Goal: Find specific page/section: Find specific page/section

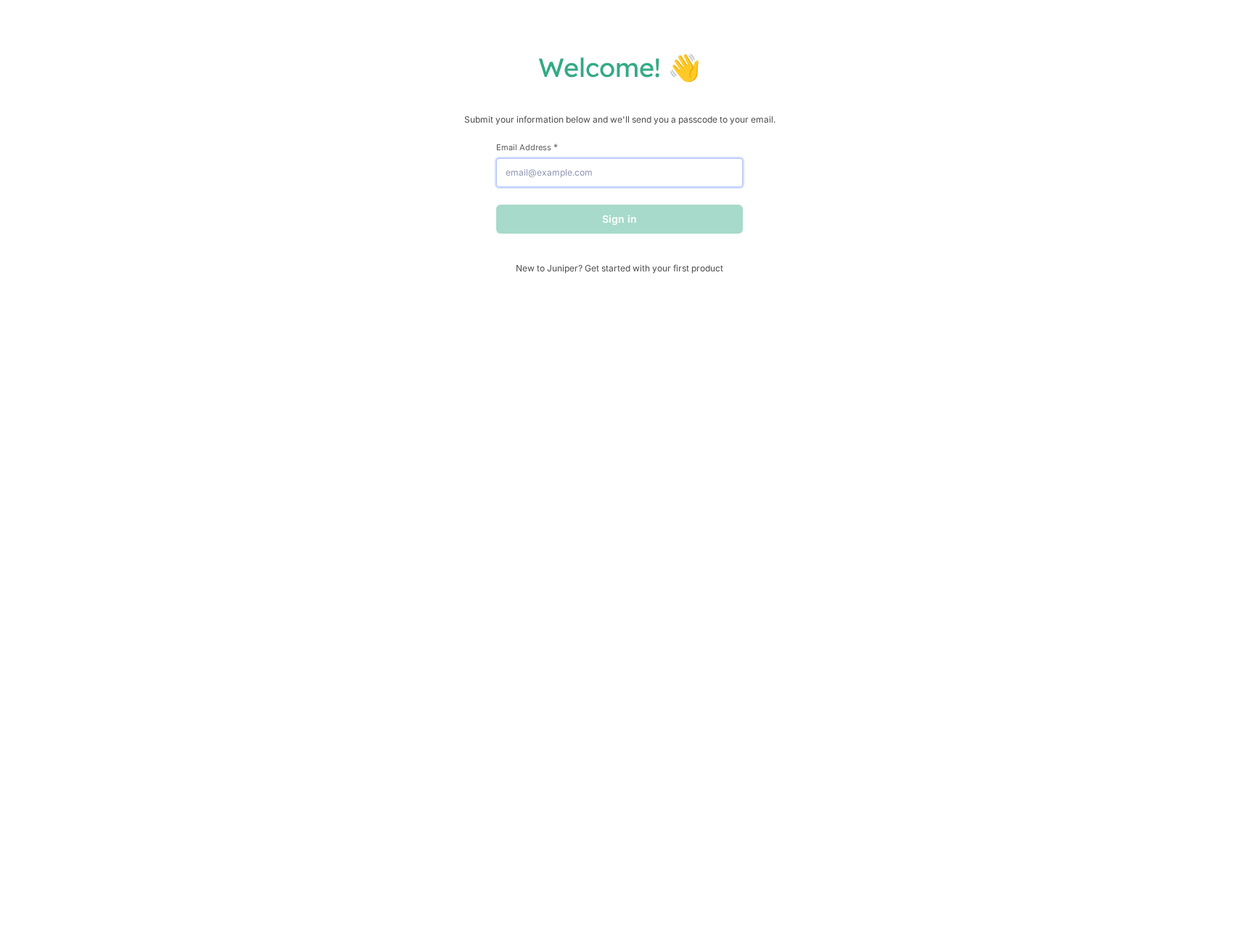
click at [613, 174] on input "Email Address *" at bounding box center [619, 172] width 247 height 29
type input "ryan@hellojuniper.com"
click at [496, 204] on button "Sign in" at bounding box center [619, 218] width 247 height 29
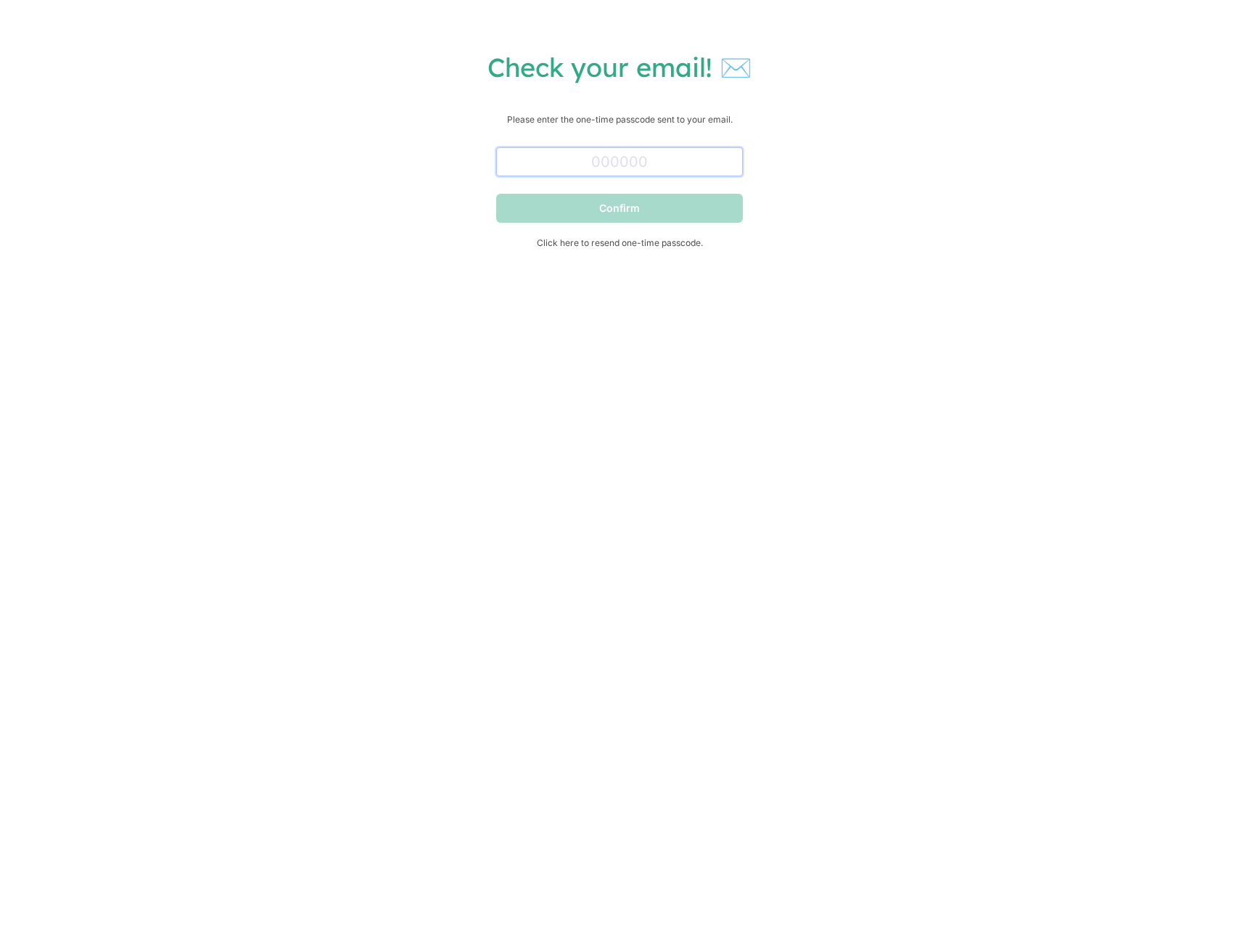
click at [557, 171] on input "text" at bounding box center [619, 161] width 247 height 29
paste input "783642"
type input "783642"
click at [568, 208] on button "Confirm" at bounding box center [619, 208] width 247 height 29
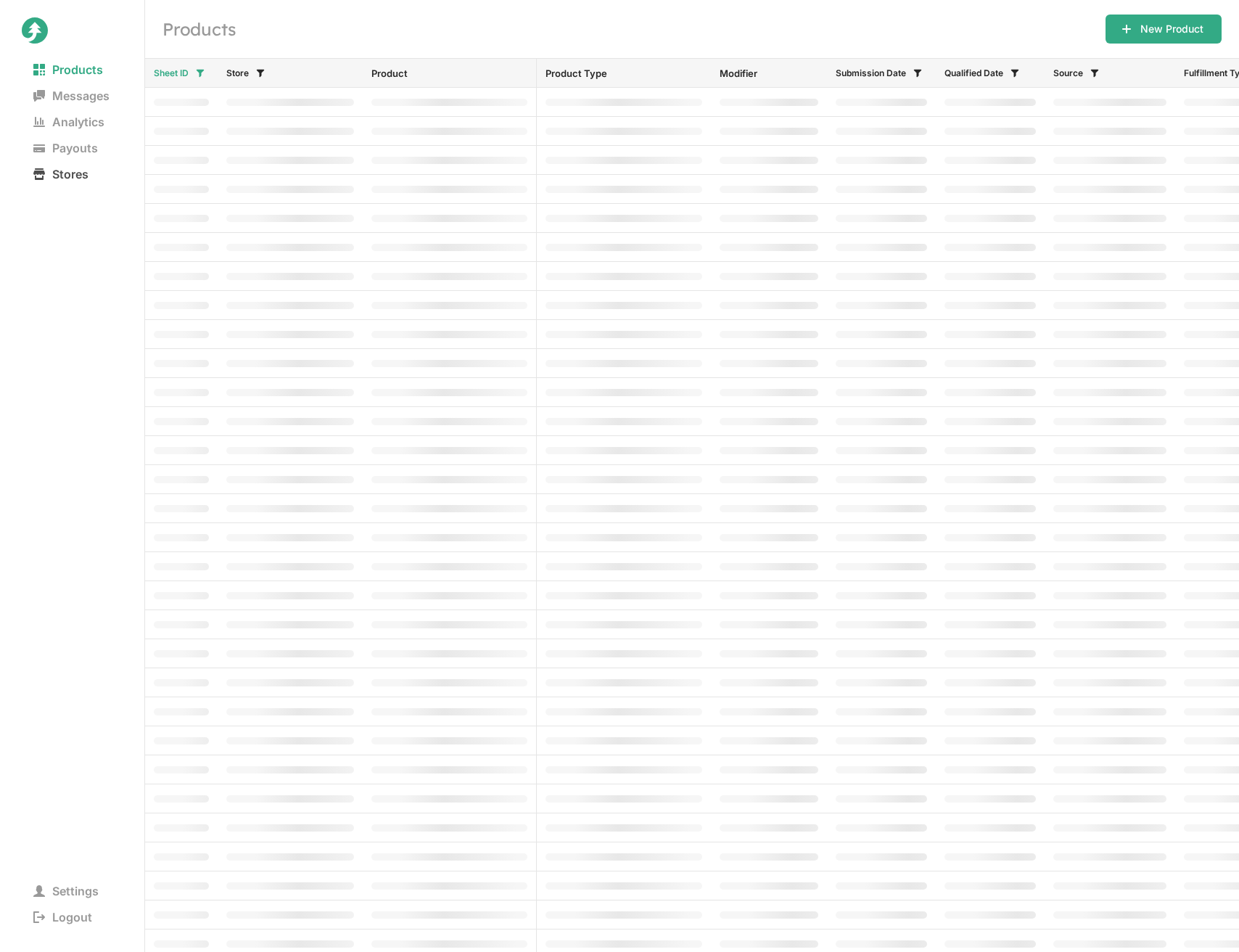
click at [77, 179] on span "Stores" at bounding box center [61, 175] width 78 height 20
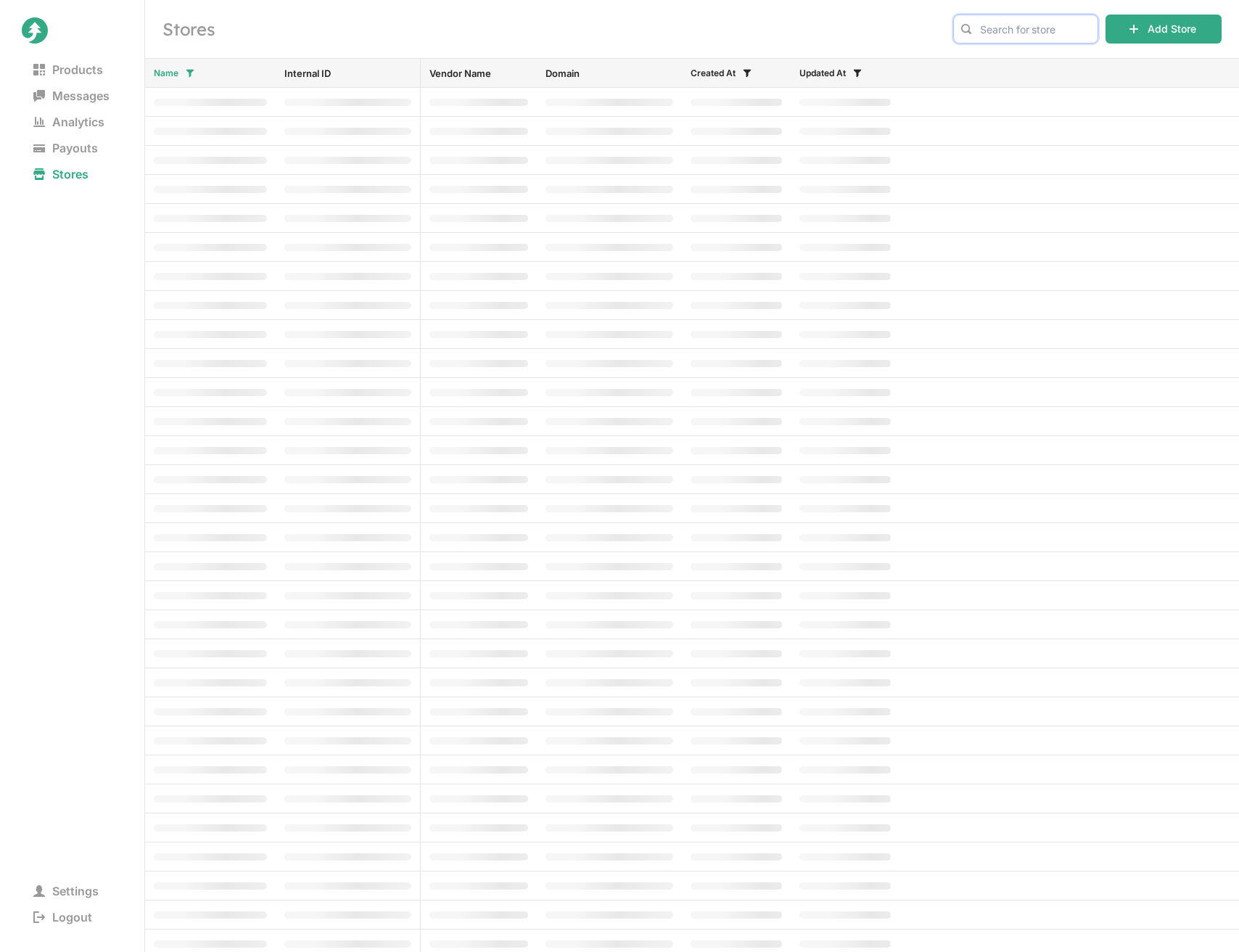
click at [1036, 25] on input "text" at bounding box center [1025, 29] width 145 height 29
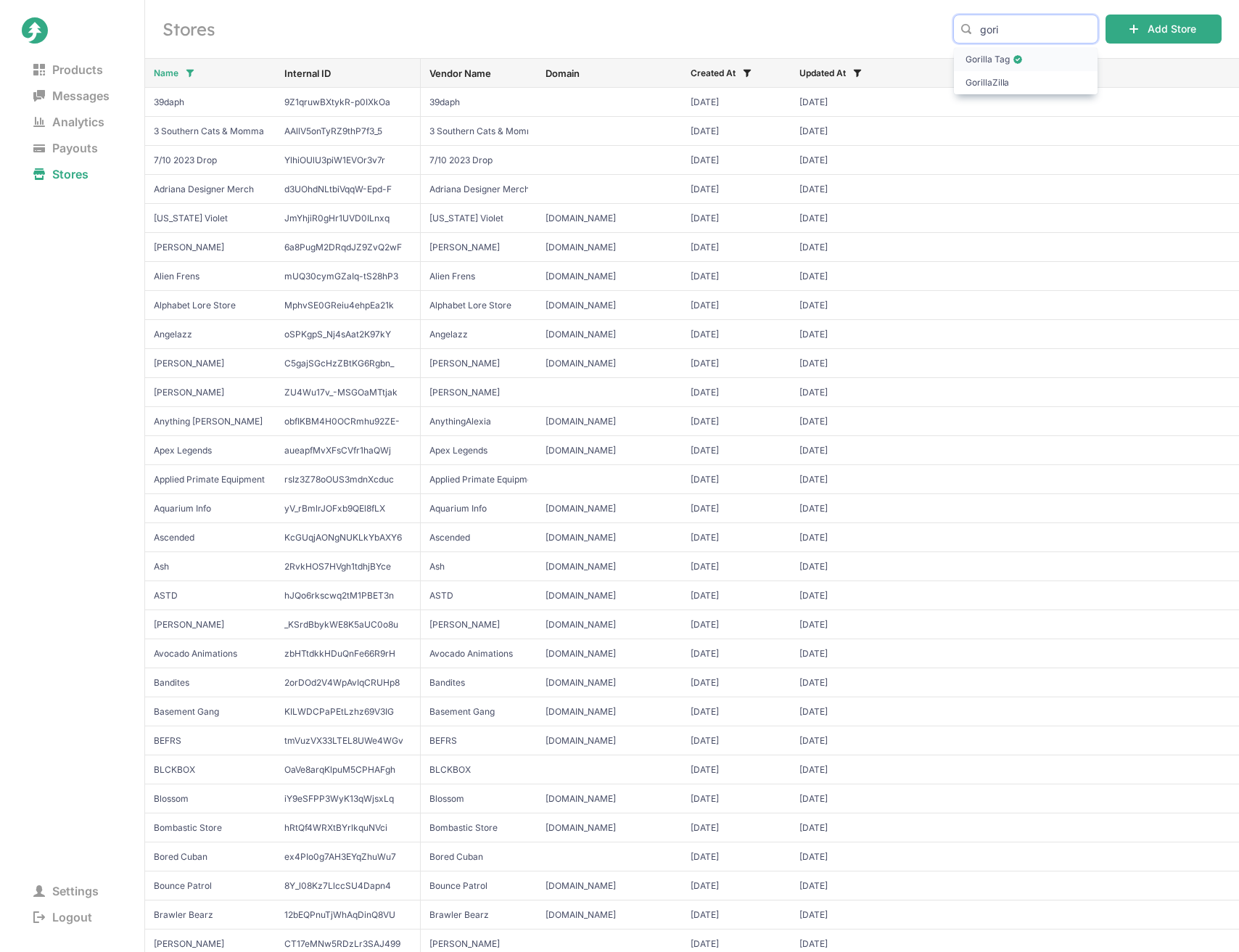
type input "gori"
click at [1051, 61] on span "Gorilla Tag" at bounding box center [1026, 60] width 121 height 15
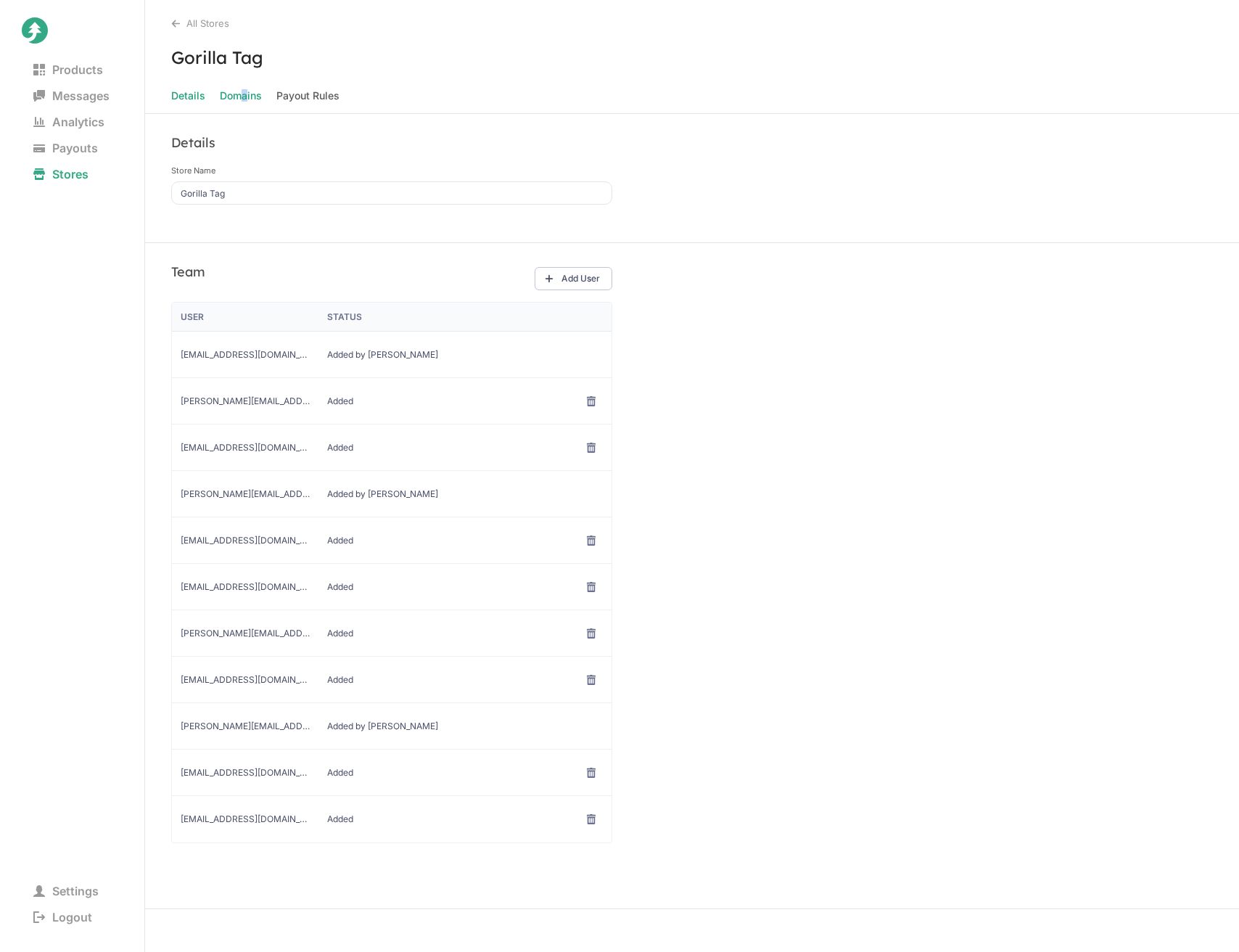
click at [244, 99] on span "Domains" at bounding box center [241, 96] width 42 height 20
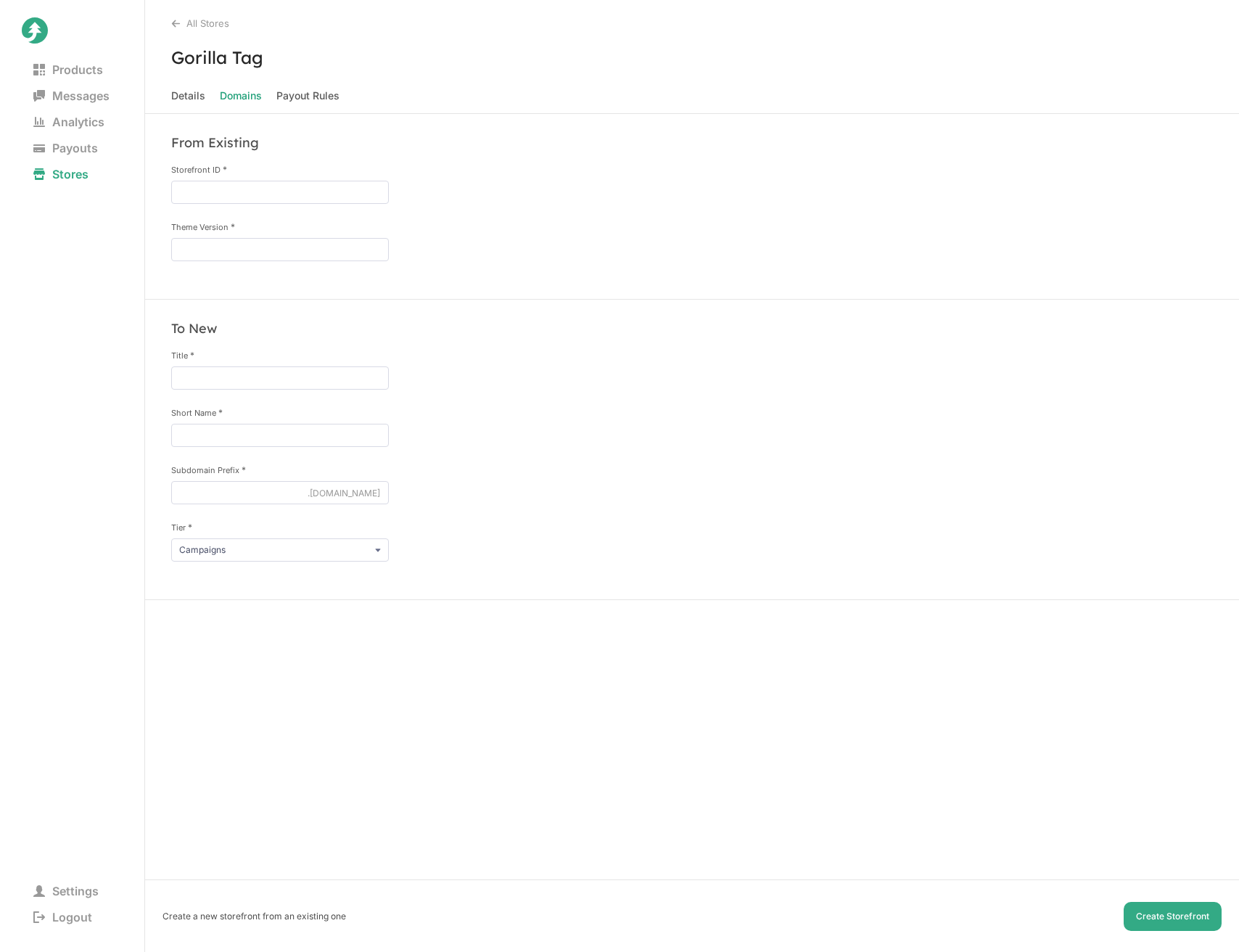
click at [468, 49] on h3 "Gorilla Tag" at bounding box center [692, 57] width 1094 height 22
click at [319, 99] on Rules "Payout Rules" at bounding box center [308, 96] width 63 height 20
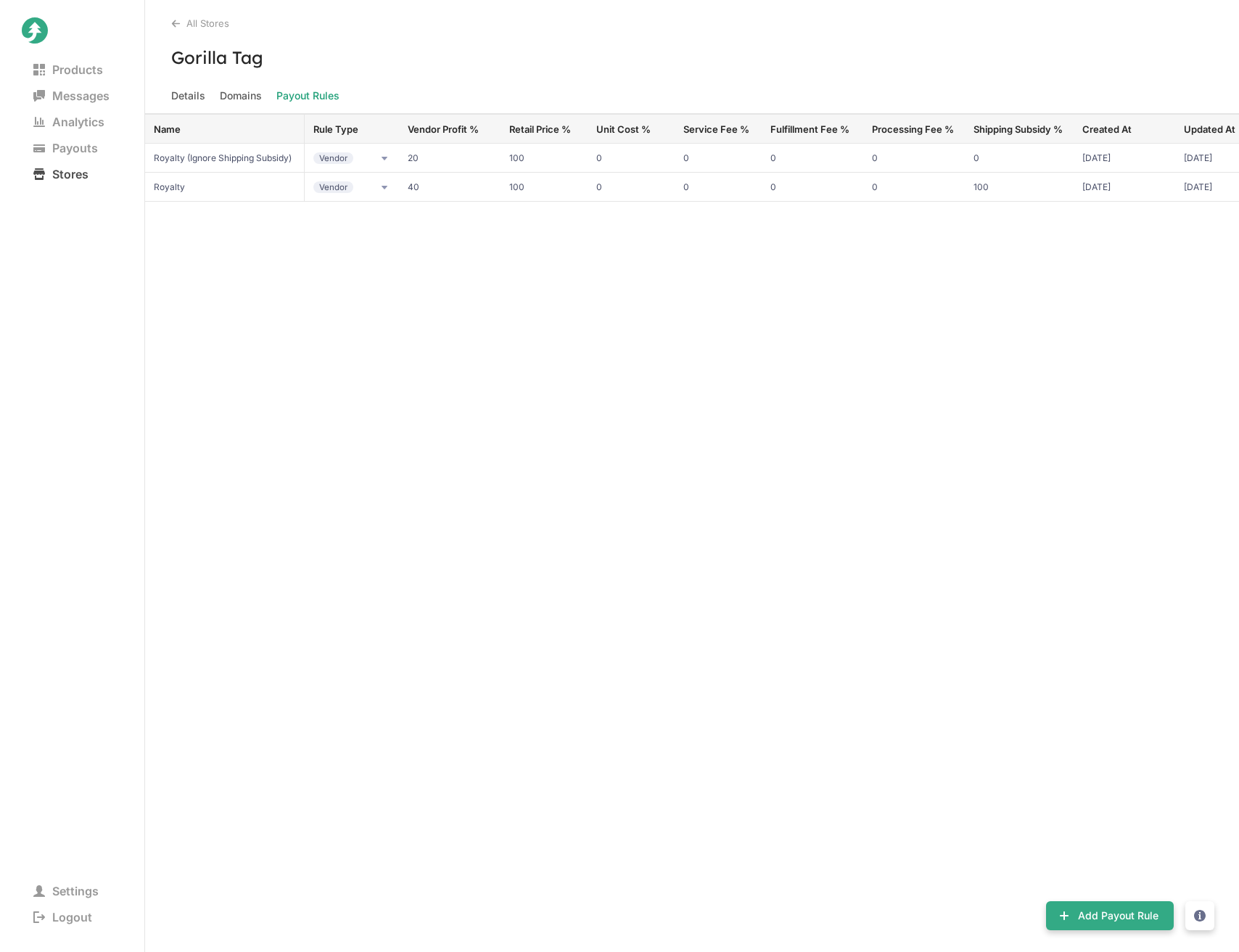
click at [70, 174] on span "Stores" at bounding box center [61, 175] width 78 height 20
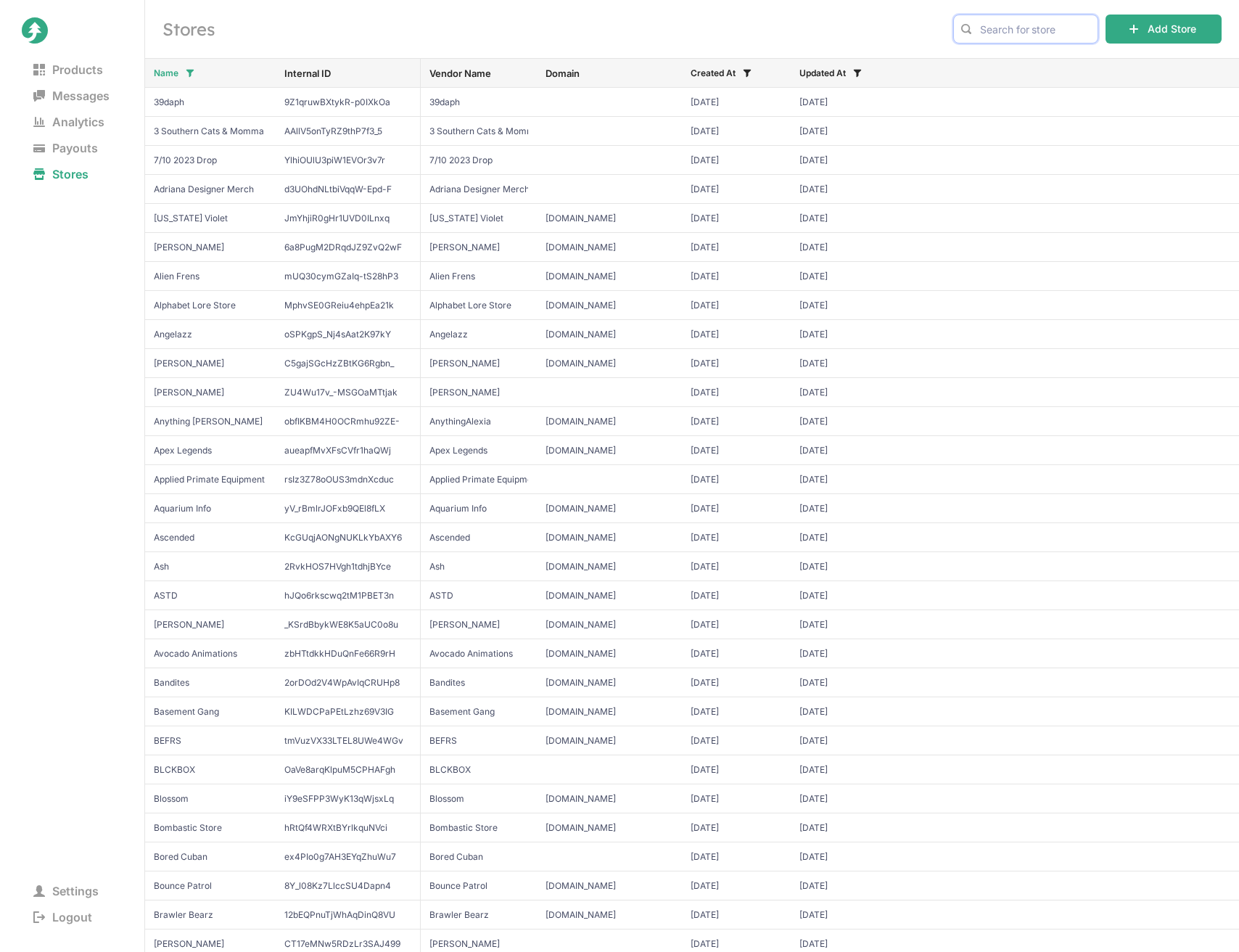
click at [1056, 28] on input "text" at bounding box center [1025, 29] width 145 height 29
click at [1082, 57] on span "Another Axiom" at bounding box center [1026, 60] width 121 height 15
click at [1042, 35] on input "another" at bounding box center [1025, 29] width 145 height 29
type input "gori"
click at [1057, 56] on span "Gorilla Tag" at bounding box center [1026, 60] width 121 height 15
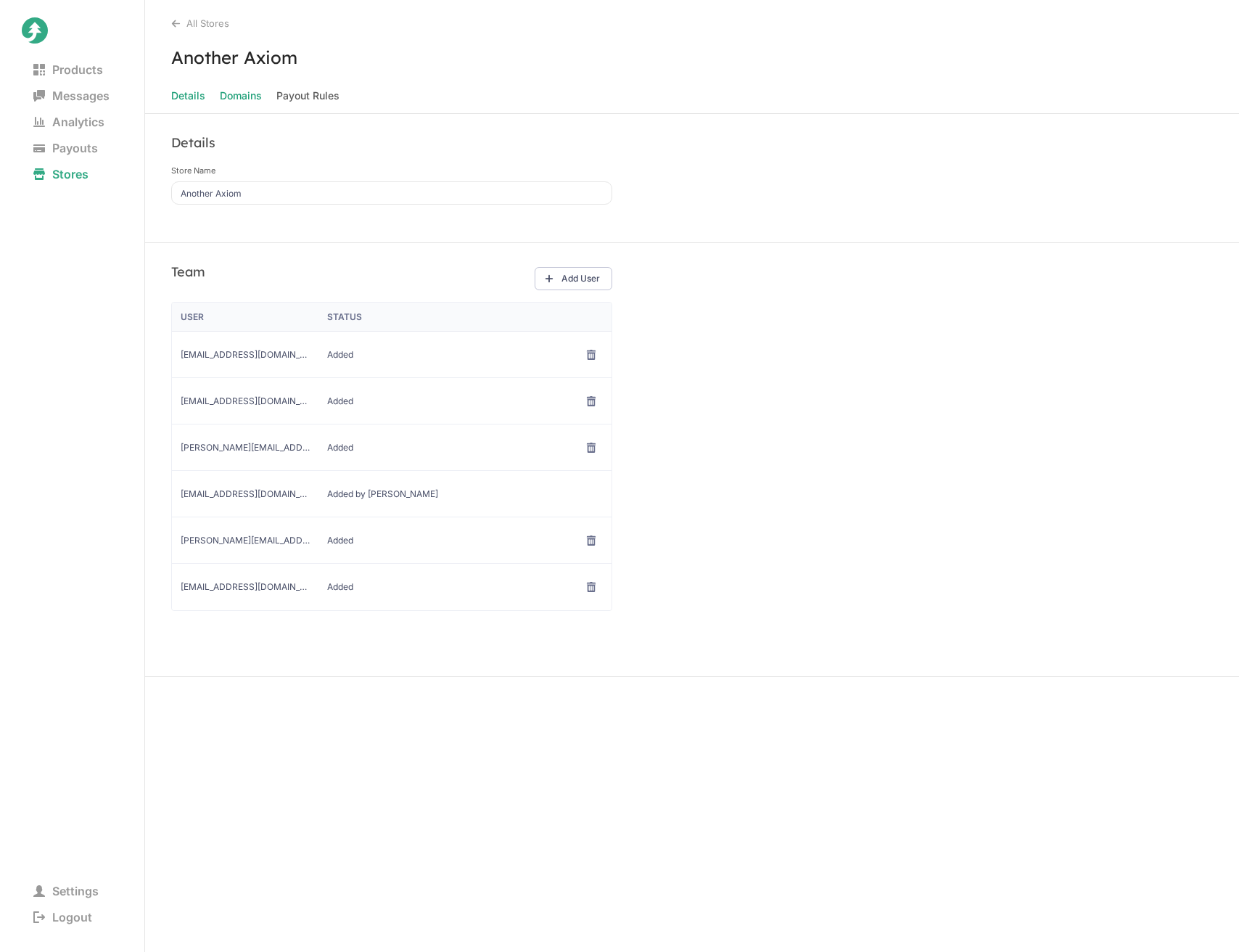
click at [247, 98] on span "Domains" at bounding box center [241, 96] width 42 height 20
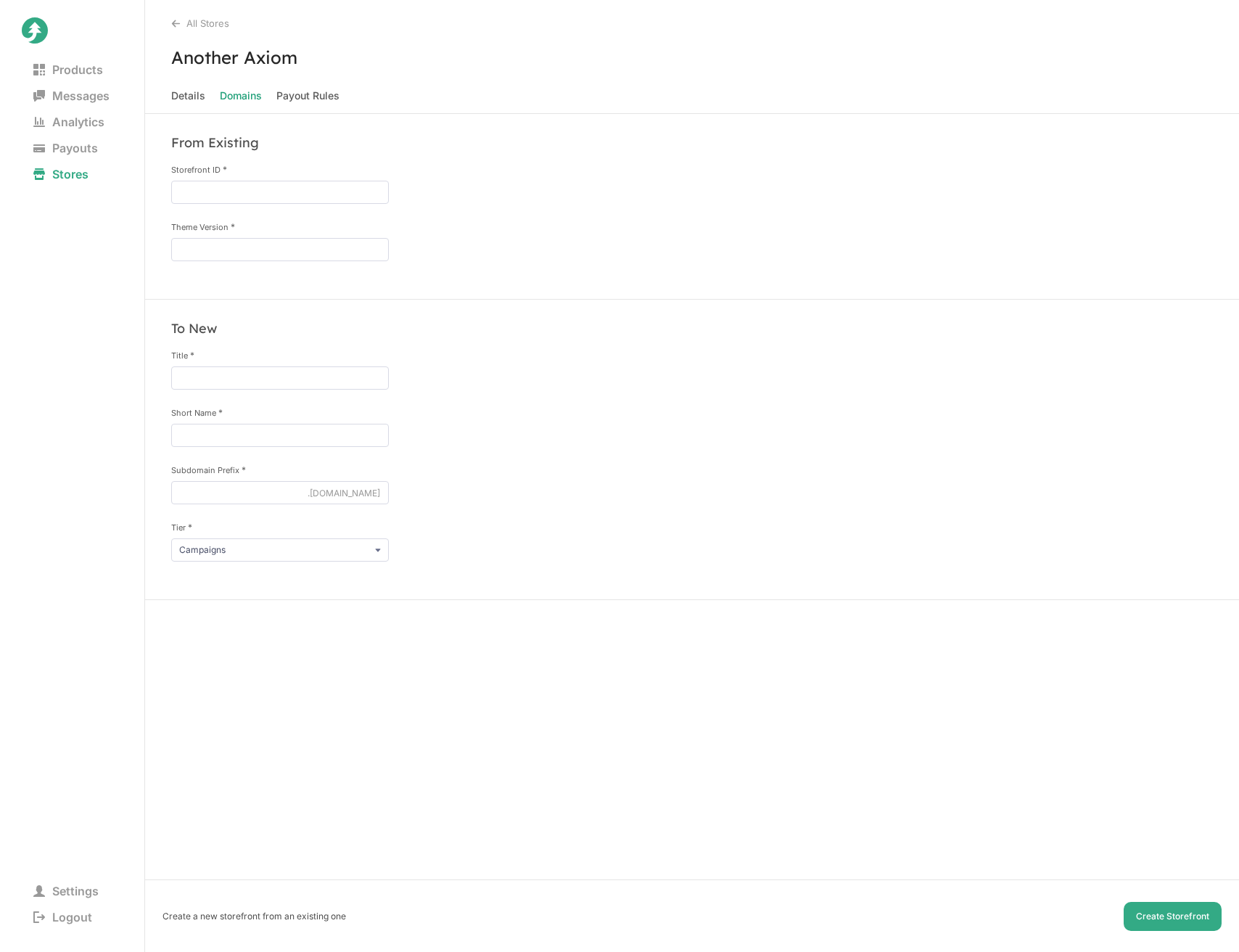
click at [207, 88] on nav "Details Domains Payout Rules" at bounding box center [692, 99] width 1094 height 27
click at [198, 98] on span "Details" at bounding box center [189, 96] width 34 height 20
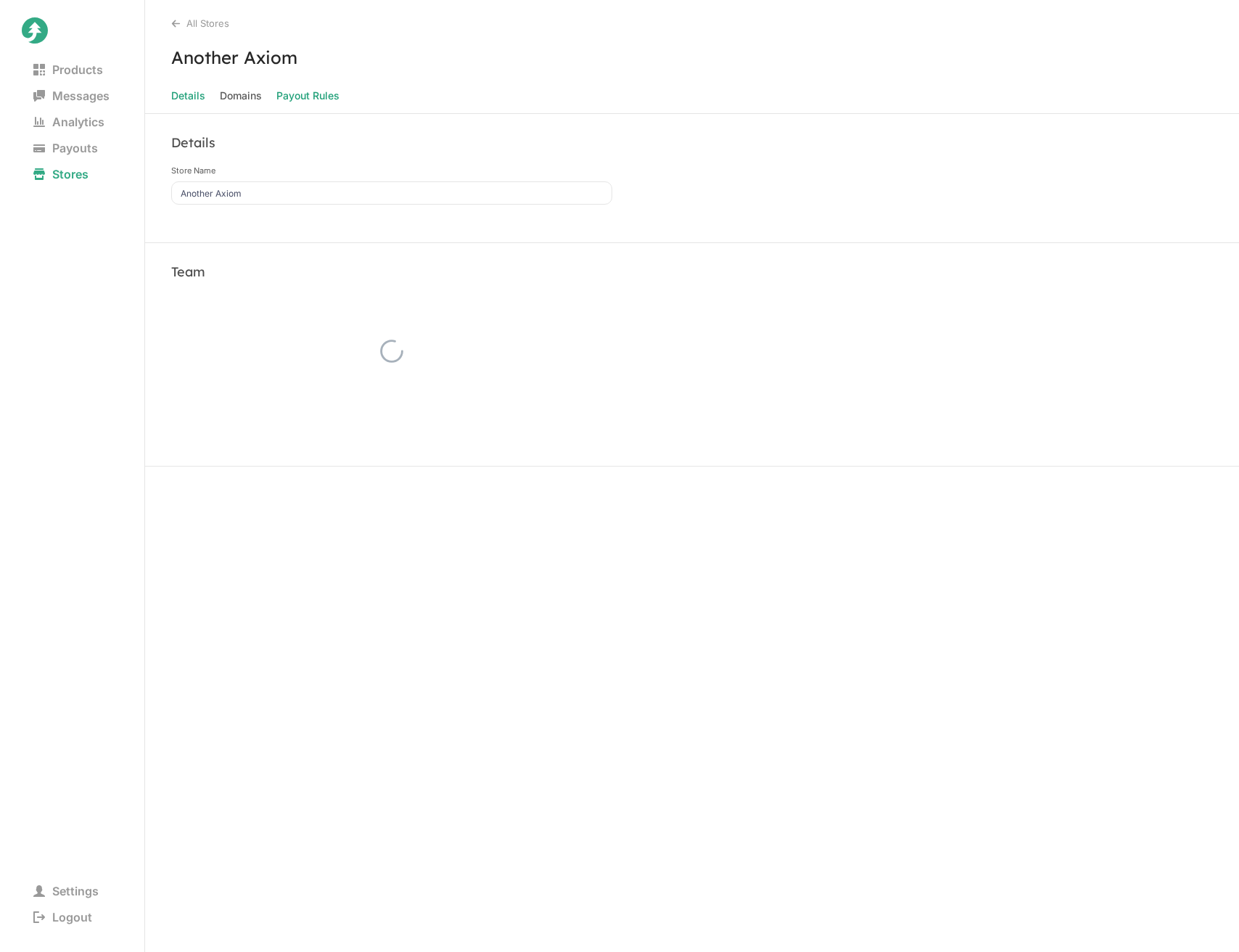
click at [310, 95] on Rules "Payout Rules" at bounding box center [308, 96] width 63 height 20
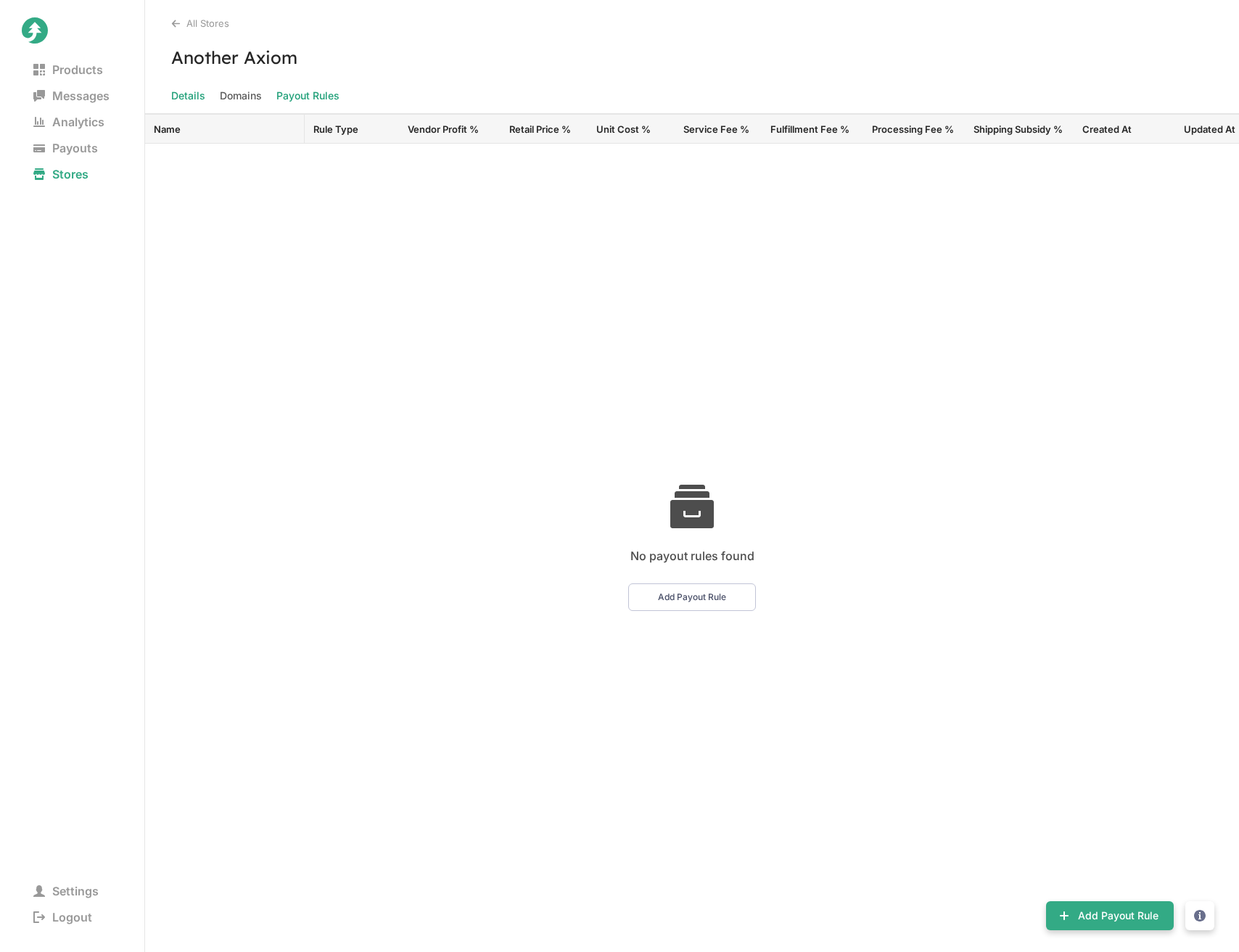
click at [185, 96] on span "Details" at bounding box center [189, 96] width 34 height 20
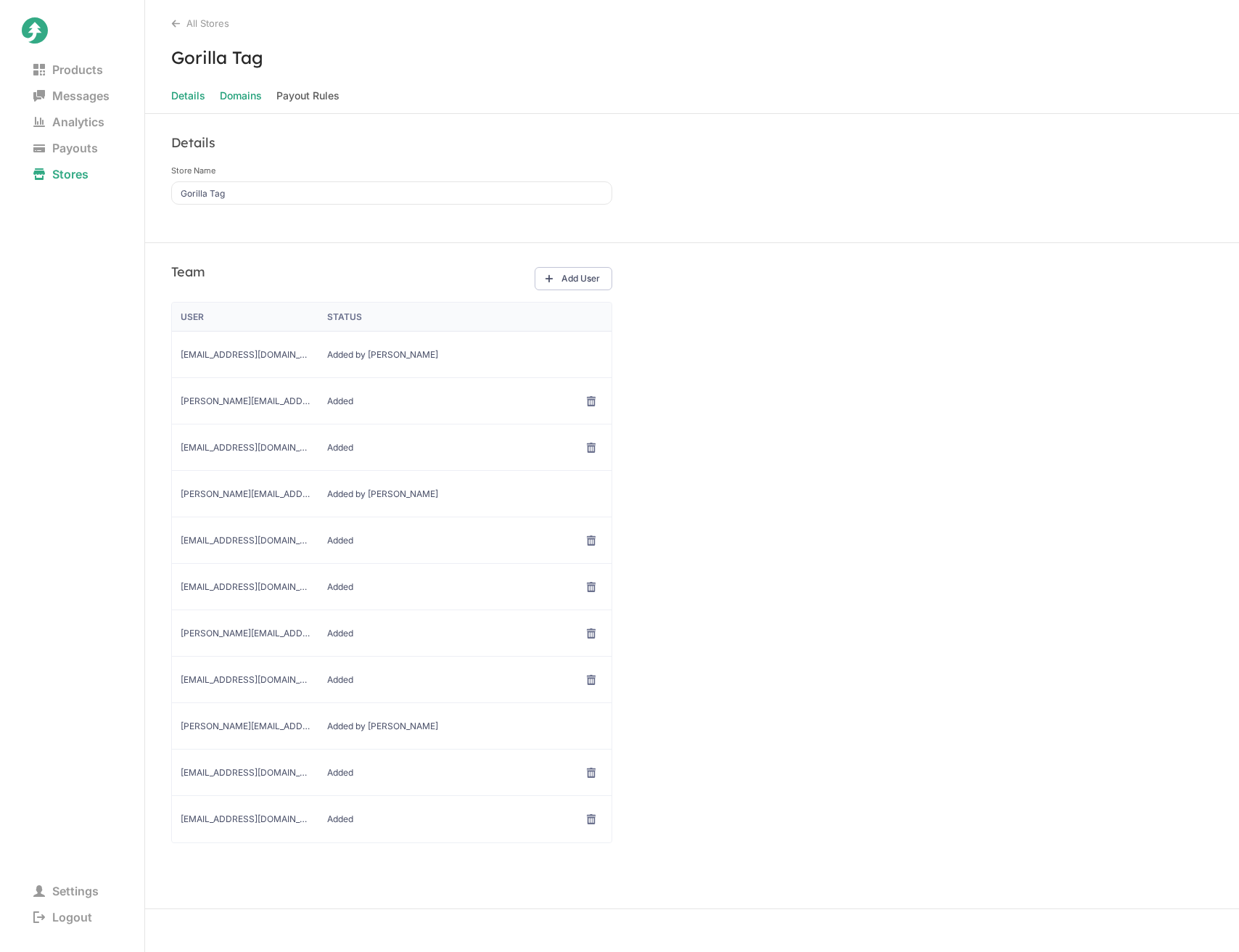
click at [242, 102] on span "Domains" at bounding box center [241, 96] width 42 height 20
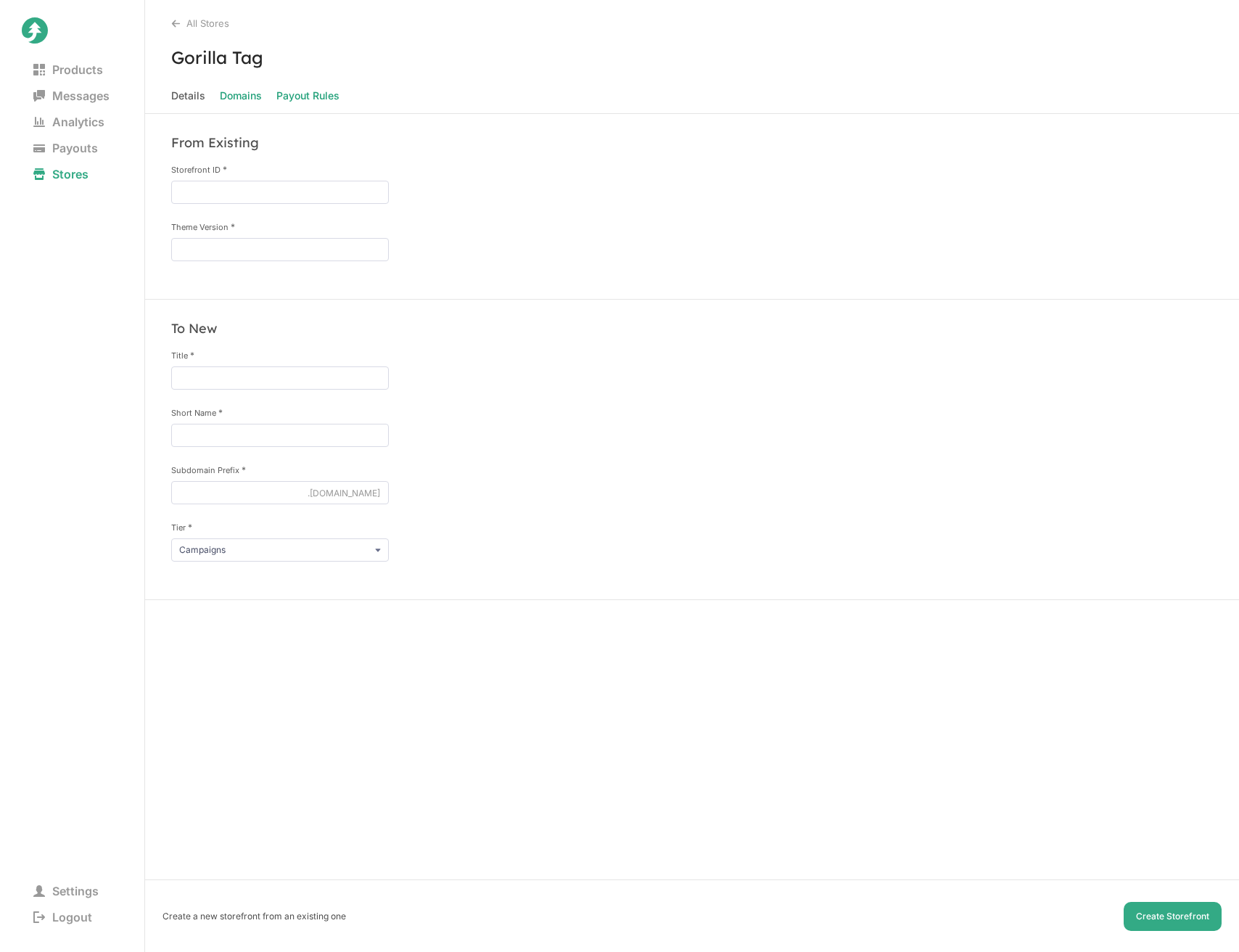
click at [290, 98] on Rules "Payout Rules" at bounding box center [308, 96] width 63 height 20
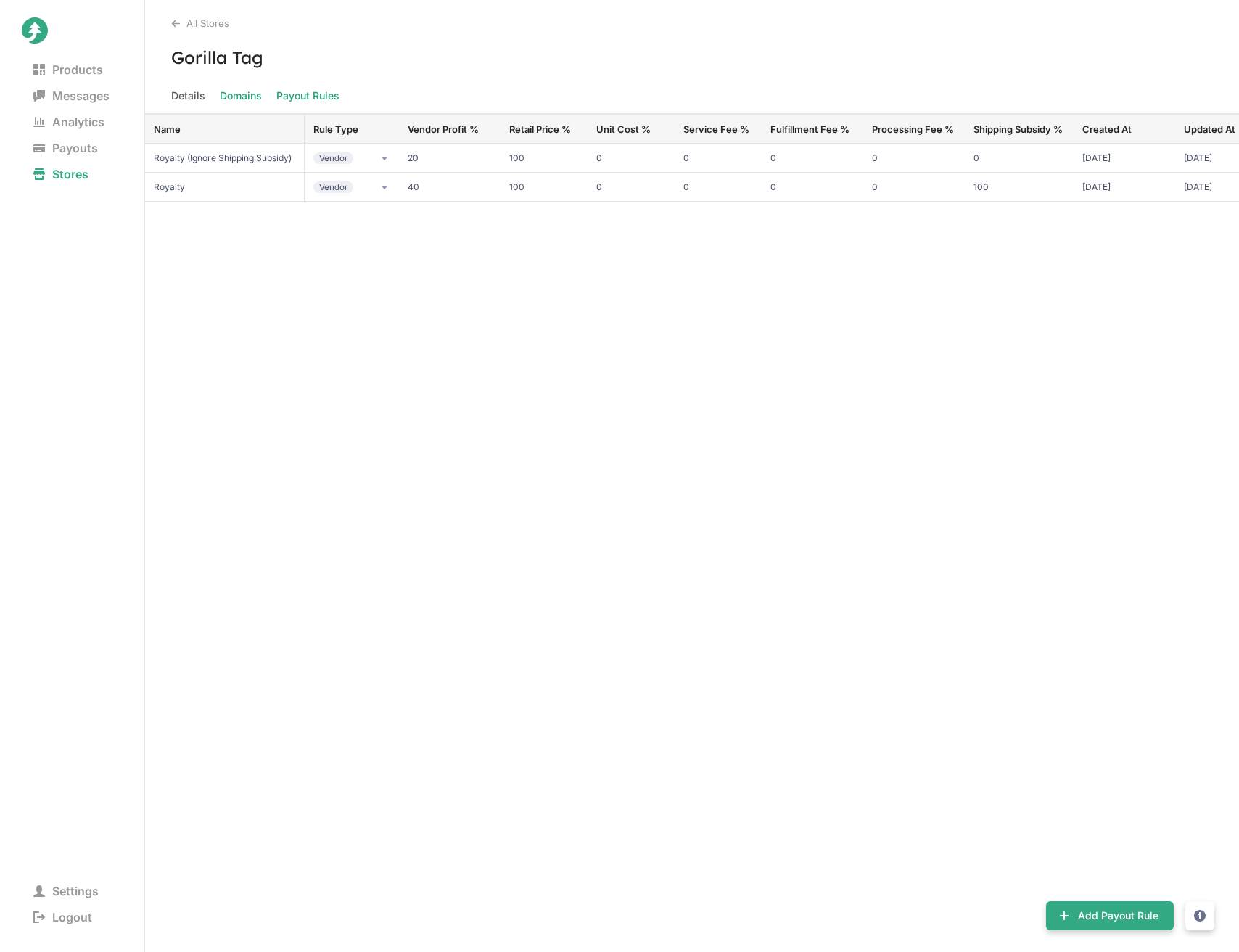
click at [240, 96] on span "Domains" at bounding box center [241, 96] width 42 height 20
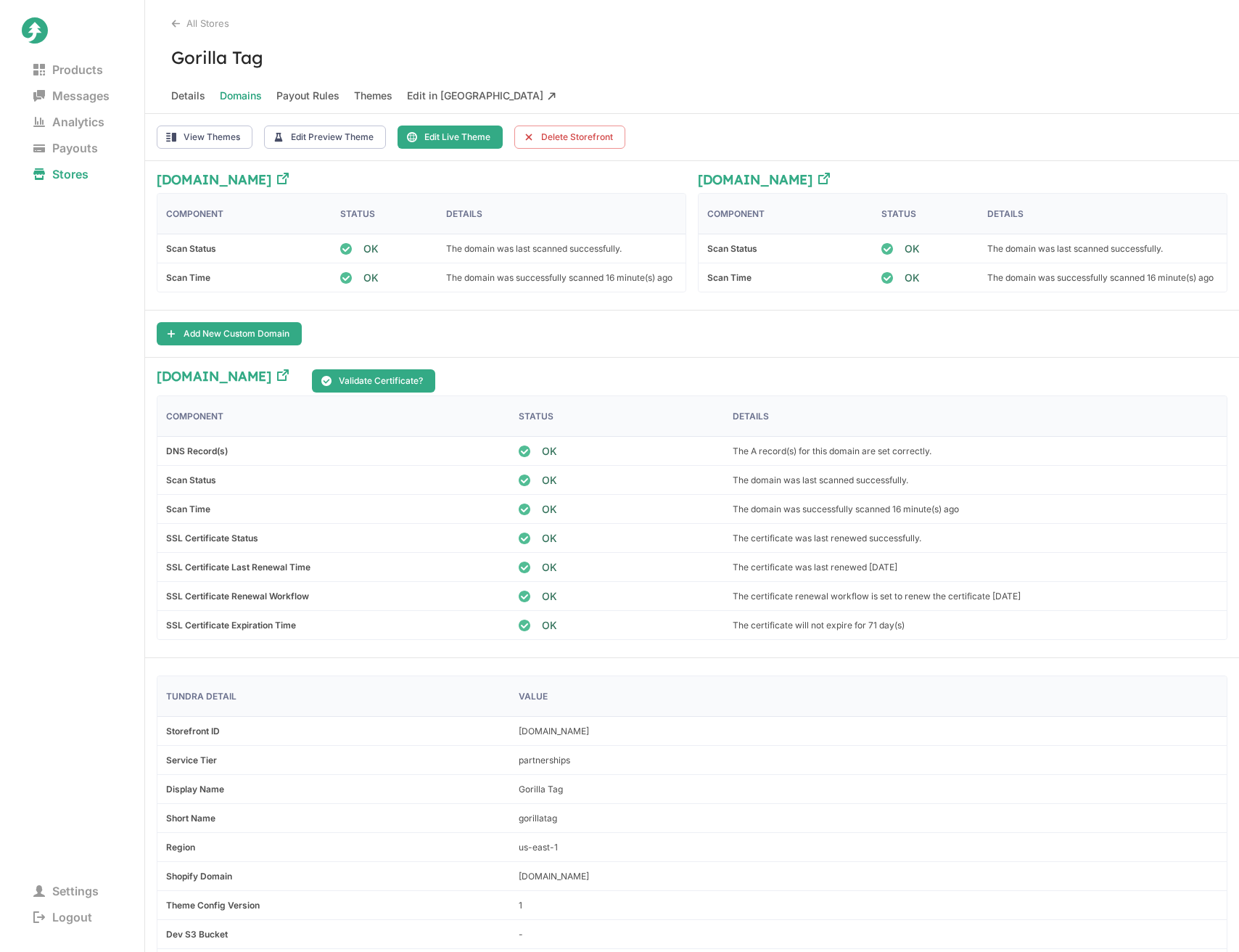
click at [508, 46] on h3 "Gorilla Tag" at bounding box center [692, 57] width 1094 height 22
